Goal: Transaction & Acquisition: Purchase product/service

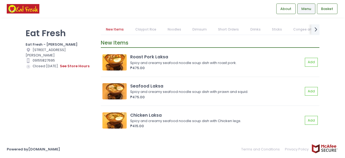
click at [63, 57] on div "Location Created with Sketch. 1004 C. Raymundo Ave, Pasig, Metro Manila" at bounding box center [60, 52] width 68 height 11
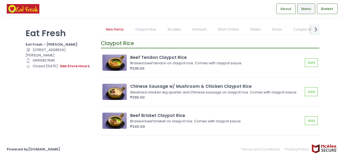
scroll to position [108, 0]
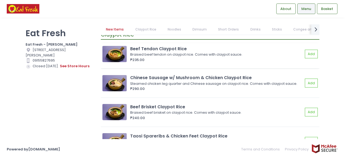
click at [177, 46] on div "Beef Tendon Claypot Rice" at bounding box center [216, 49] width 173 height 6
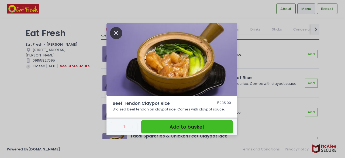
click at [115, 30] on icon "Close" at bounding box center [116, 33] width 12 height 12
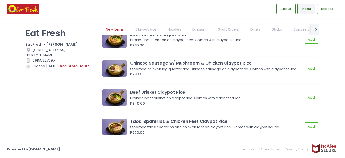
scroll to position [135, 0]
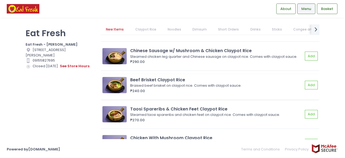
click at [118, 82] on img at bounding box center [114, 85] width 24 height 16
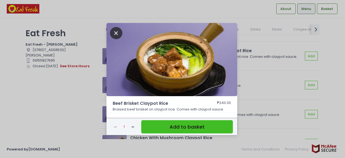
click at [119, 32] on icon "Close" at bounding box center [116, 33] width 12 height 12
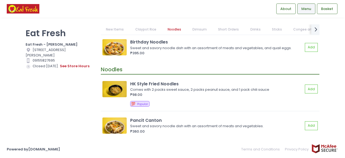
scroll to position [431, 0]
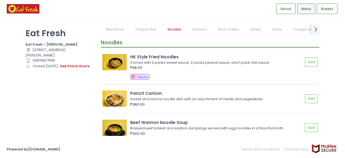
click at [116, 59] on img at bounding box center [114, 62] width 24 height 16
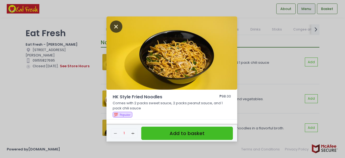
click at [119, 29] on icon "Close" at bounding box center [116, 26] width 12 height 12
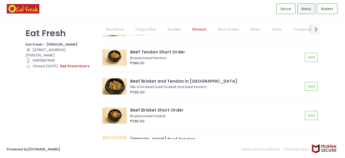
scroll to position [1185, 0]
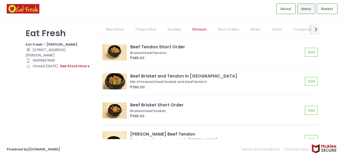
click at [112, 118] on img at bounding box center [114, 110] width 24 height 16
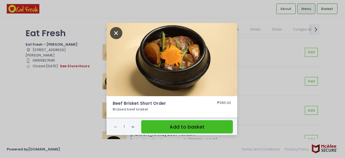
click at [113, 34] on icon "Close" at bounding box center [116, 33] width 12 height 12
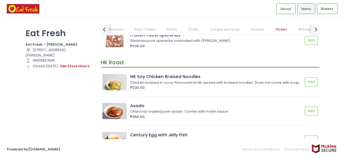
scroll to position [3987, 0]
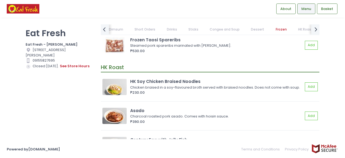
drag, startPoint x: 188, startPoint y: 115, endPoint x: 75, endPoint y: 102, distance: 113.6
click at [75, 102] on div "Eat Fresh Eat Fresh - C. Raymundo Pasig Location Created with Sketch. 1004 C. R…" at bounding box center [59, 76] width 75 height 104
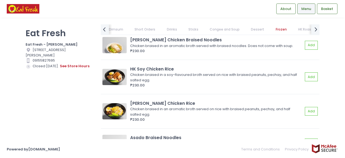
scroll to position [4310, 0]
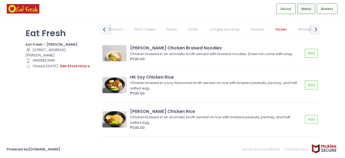
click at [120, 90] on img at bounding box center [114, 85] width 24 height 16
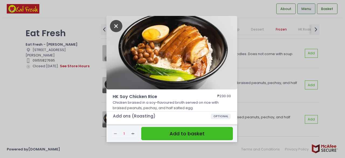
click at [114, 28] on icon "Close" at bounding box center [116, 26] width 12 height 12
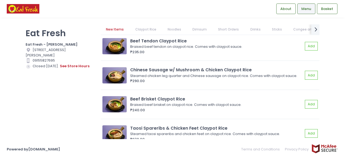
scroll to position [81, 0]
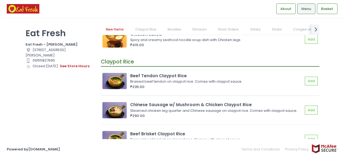
click at [119, 80] on img at bounding box center [114, 81] width 24 height 16
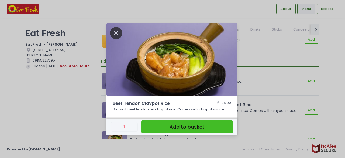
click at [114, 32] on icon "Close" at bounding box center [116, 33] width 12 height 12
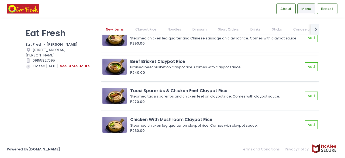
scroll to position [162, 0]
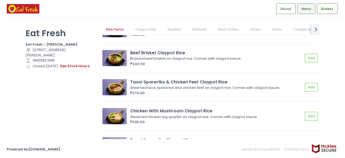
click at [176, 30] on link "Noodles" at bounding box center [174, 29] width 24 height 10
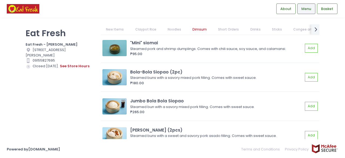
scroll to position [1023, 0]
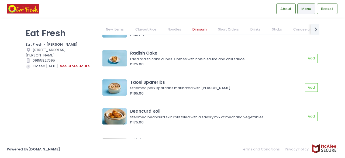
click at [80, 94] on div "Eat Fresh Eat Fresh - C. Raymundo Pasig Location Created with Sketch. 1004 C. R…" at bounding box center [59, 76] width 75 height 104
click at [67, 44] on b "Eat Fresh - C. Raymundo Pasig" at bounding box center [52, 44] width 52 height 5
click at [57, 43] on b "Eat Fresh - C. Raymundo Pasig" at bounding box center [52, 44] width 52 height 5
click at [61, 49] on div "Location Created with Sketch. 1004 C. Raymundo Ave, Pasig, Metro Manila" at bounding box center [60, 52] width 68 height 11
click at [58, 46] on b "Eat Fresh - C. Raymundo Pasig" at bounding box center [52, 44] width 52 height 5
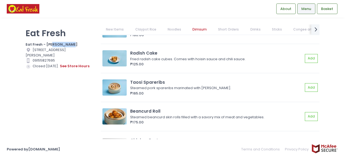
click at [58, 46] on b "Eat Fresh - C. Raymundo Pasig" at bounding box center [52, 44] width 52 height 5
click at [65, 116] on div "Eat Fresh Eat Fresh - C. Raymundo Pasig Location Created with Sketch. 1004 C. R…" at bounding box center [59, 76] width 75 height 104
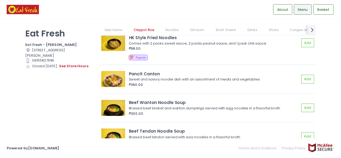
scroll to position [376, 0]
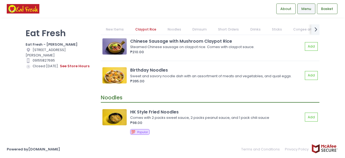
click at [310, 8] on span "Menu" at bounding box center [306, 8] width 10 height 5
click at [279, 12] on link "About" at bounding box center [285, 9] width 19 height 10
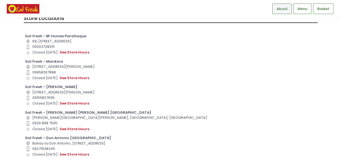
scroll to position [54, 0]
click at [54, 62] on b "Eat Fresh - Marikina" at bounding box center [44, 60] width 38 height 5
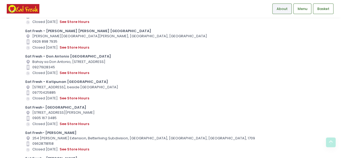
scroll to position [187, 0]
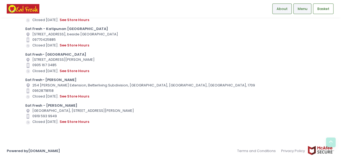
click at [306, 11] on span "Menu" at bounding box center [302, 8] width 10 height 5
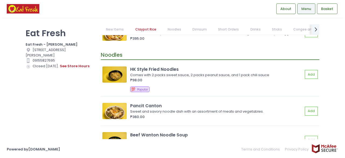
scroll to position [404, 0]
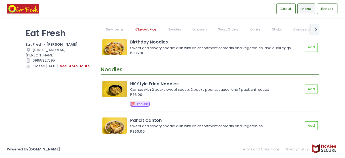
click at [152, 81] on div "HK Style Fried Noodles" at bounding box center [216, 84] width 173 height 6
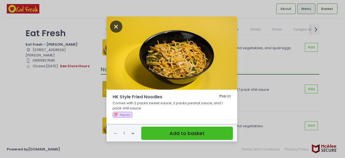
click at [114, 27] on icon "Close" at bounding box center [116, 26] width 12 height 12
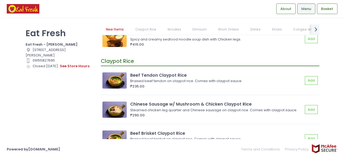
scroll to position [135, 0]
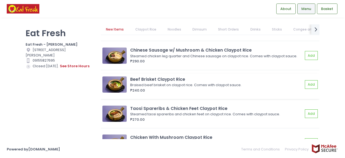
click at [174, 79] on div "Beef Brisket Claypot Rice" at bounding box center [216, 79] width 173 height 6
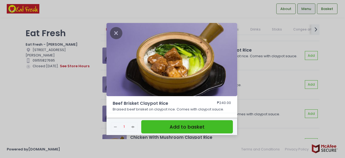
click at [253, 110] on div "Beef Brisket Claypot Rice ₱240.00 Braised beef brisket on claypot rice. Comes w…" at bounding box center [172, 79] width 345 height 158
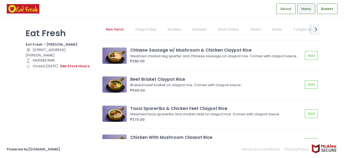
click at [230, 29] on link "Short Orders" at bounding box center [228, 29] width 31 height 10
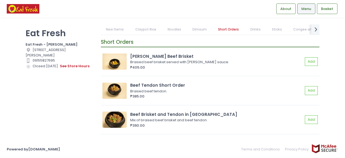
scroll to position [1151, 0]
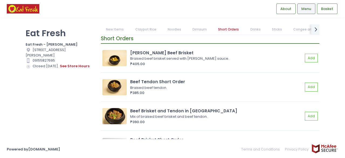
click at [191, 30] on link "Dimsum" at bounding box center [199, 29] width 25 height 10
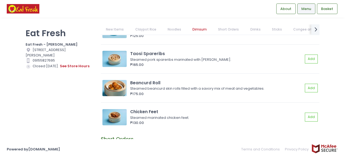
scroll to position [1154, 0]
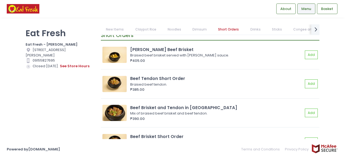
click at [173, 29] on link "Noodles" at bounding box center [174, 29] width 24 height 10
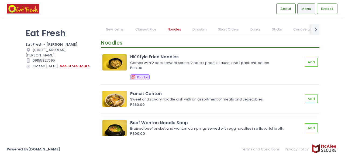
scroll to position [484, 0]
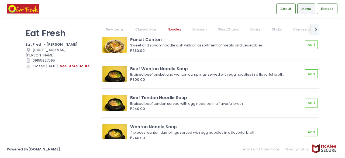
drag, startPoint x: 205, startPoint y: 98, endPoint x: 192, endPoint y: 99, distance: 13.5
click at [192, 99] on div "Beef Tendon Noodle Soup" at bounding box center [216, 97] width 173 height 6
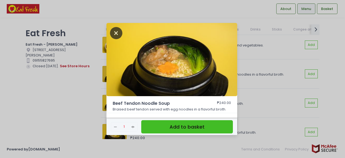
click at [118, 38] on icon "Close" at bounding box center [116, 33] width 12 height 12
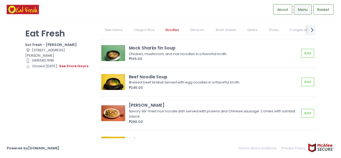
scroll to position [672, 0]
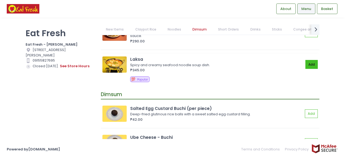
click at [305, 62] on button "Add" at bounding box center [311, 64] width 12 height 9
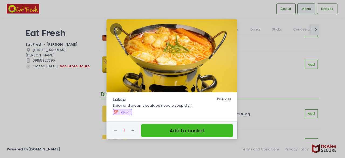
click at [213, 127] on button "Add to basket" at bounding box center [187, 130] width 92 height 13
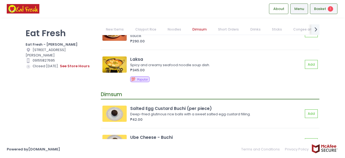
click at [327, 11] on div "Basket 1" at bounding box center [323, 9] width 27 height 11
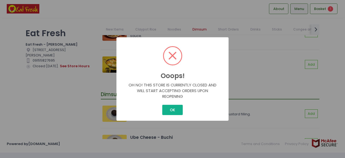
click at [177, 110] on button "OK" at bounding box center [172, 110] width 20 height 10
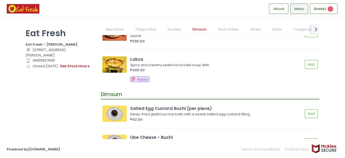
click at [70, 38] on div "Eat Fresh Eat Fresh - C. Raymundo Pasig Location Created with Sketch. 1004 C. R…" at bounding box center [59, 76] width 75 height 104
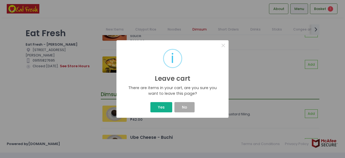
click at [166, 107] on button "Yes" at bounding box center [161, 107] width 22 height 10
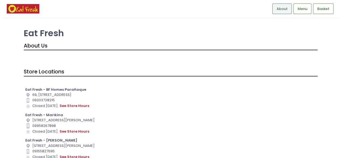
click at [60, 92] on div "Location Created with Sketch. 69, 1700 President's Ave, Parañaque, Metro Manila" at bounding box center [170, 94] width 290 height 5
click at [57, 89] on b "Eat Fresh - BF Homes Parañaque" at bounding box center [55, 89] width 61 height 5
click at [44, 113] on b "Eat Fresh - Marikina" at bounding box center [44, 114] width 38 height 5
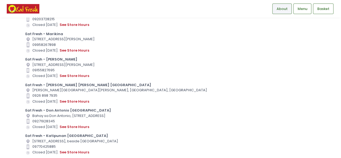
click at [44, 118] on div "Contact Number Created with Sketch. 09271928345" at bounding box center [170, 120] width 290 height 5
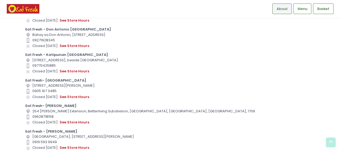
click at [44, 119] on div "Store Hours Created with Sketch. Closed today. see store hours" at bounding box center [170, 122] width 290 height 6
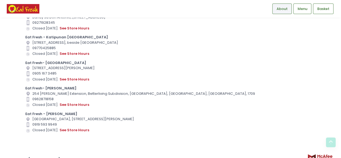
scroll to position [187, 0]
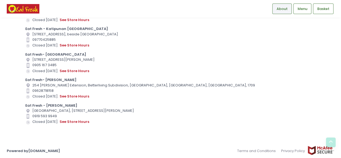
click at [44, 119] on div "Store Hours Created with Sketch. Closed today. see store hours" at bounding box center [170, 122] width 290 height 6
click at [90, 106] on div "Eat Fresh - Leon Guinto" at bounding box center [170, 105] width 290 height 5
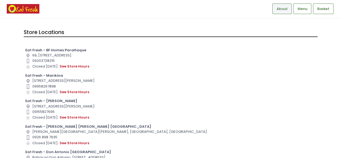
scroll to position [81, 0]
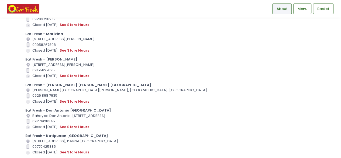
click at [49, 66] on div "Location Created with Sketch. 1004 C. Raymundo Ave, Pasig, Metro Manila" at bounding box center [170, 64] width 290 height 5
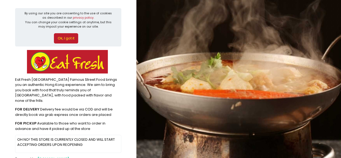
click at [62, 40] on button "Ok, I got it" at bounding box center [66, 38] width 24 height 10
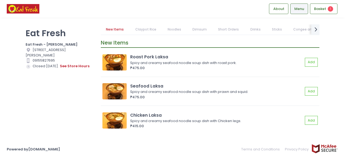
click at [170, 31] on link "Noodles" at bounding box center [174, 29] width 24 height 10
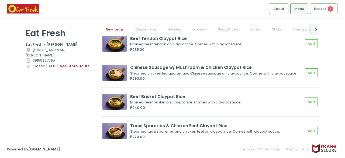
scroll to position [131, 0]
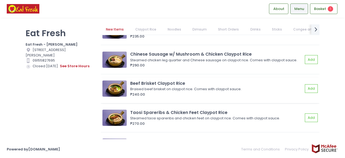
click at [117, 90] on img at bounding box center [114, 88] width 24 height 16
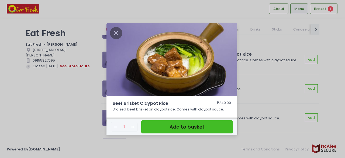
click at [290, 41] on div "Beef Brisket Claypot Rice ₱240.00 Braised beef brisket on claypot rice. Comes w…" at bounding box center [172, 79] width 345 height 158
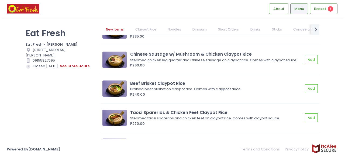
click at [272, 30] on link "Sticks" at bounding box center [276, 29] width 20 height 10
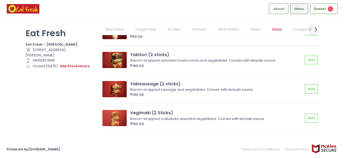
scroll to position [2926, 0]
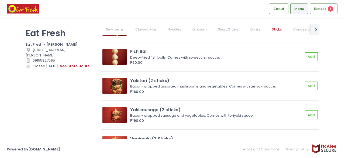
click at [123, 79] on img at bounding box center [114, 86] width 24 height 16
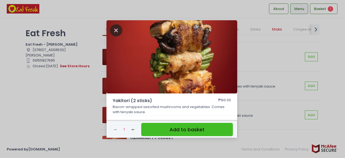
click at [119, 26] on icon "Close" at bounding box center [116, 30] width 12 height 12
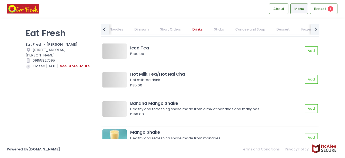
scroll to position [2361, 0]
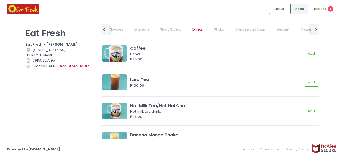
drag, startPoint x: 180, startPoint y: 100, endPoint x: 146, endPoint y: 20, distance: 87.5
click at [146, 20] on div "Eat Fresh Eat Fresh - C. Raymundo Pasig Location Created with Sketch. 1004 C. R…" at bounding box center [172, 79] width 345 height 123
click at [113, 33] on link "Noodles" at bounding box center [116, 29] width 24 height 10
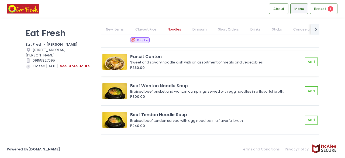
scroll to position [484, 0]
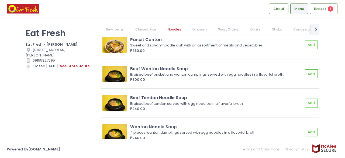
click at [173, 69] on div "Beef Wanton Noodle Soup" at bounding box center [216, 68] width 173 height 6
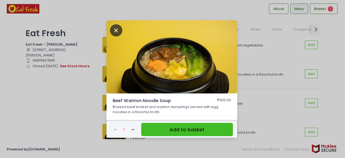
click at [118, 30] on icon "Close" at bounding box center [116, 30] width 12 height 12
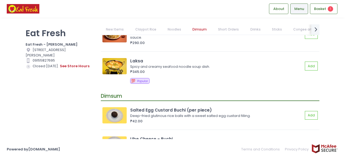
scroll to position [672, 0]
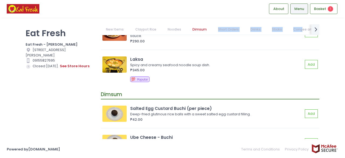
drag, startPoint x: 298, startPoint y: 28, endPoint x: 212, endPoint y: 34, distance: 86.7
click at [212, 34] on ul "New Items Claypot Rice Noodles Dimsum Short Orders Drinks Sticks Congee and Sou…" at bounding box center [206, 29] width 211 height 10
click at [278, 26] on link "Sticks" at bounding box center [276, 29] width 20 height 10
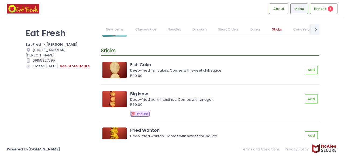
scroll to position [2737, 0]
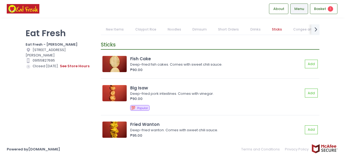
click at [41, 89] on div "Eat Fresh Eat Fresh - C. Raymundo Pasig Location Created with Sketch. 1004 C. R…" at bounding box center [59, 76] width 75 height 104
